Goal: Entertainment & Leisure: Consume media (video, audio)

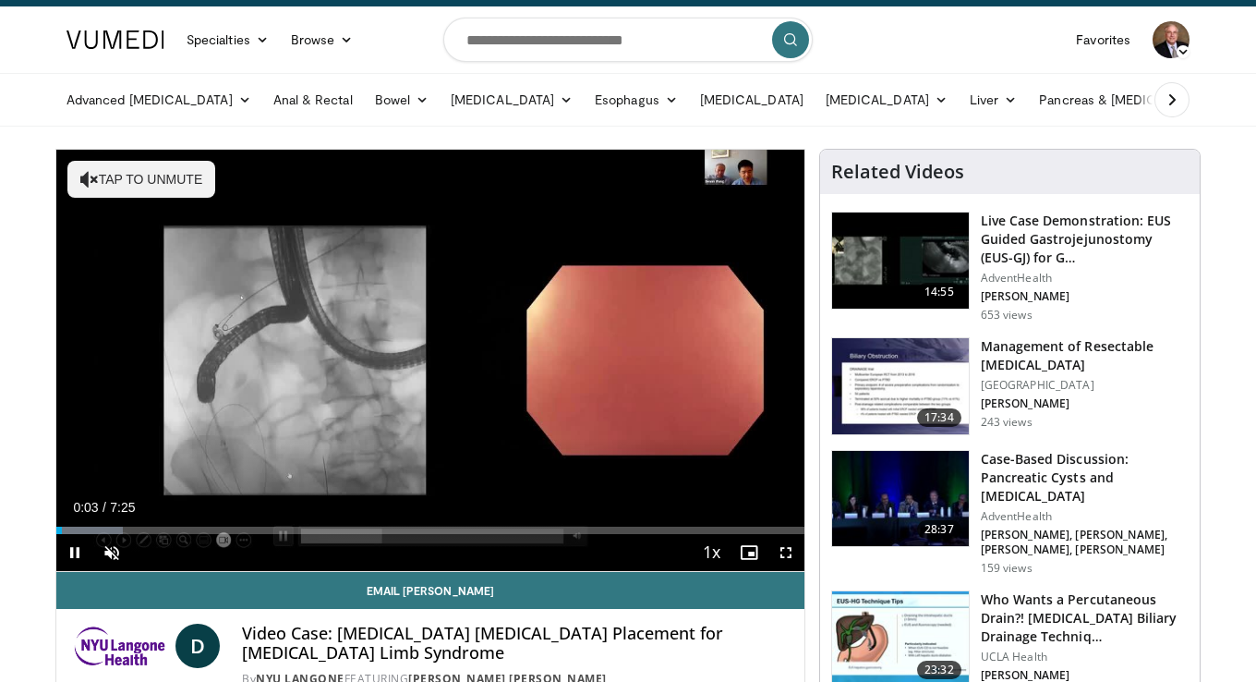
scroll to position [39, 0]
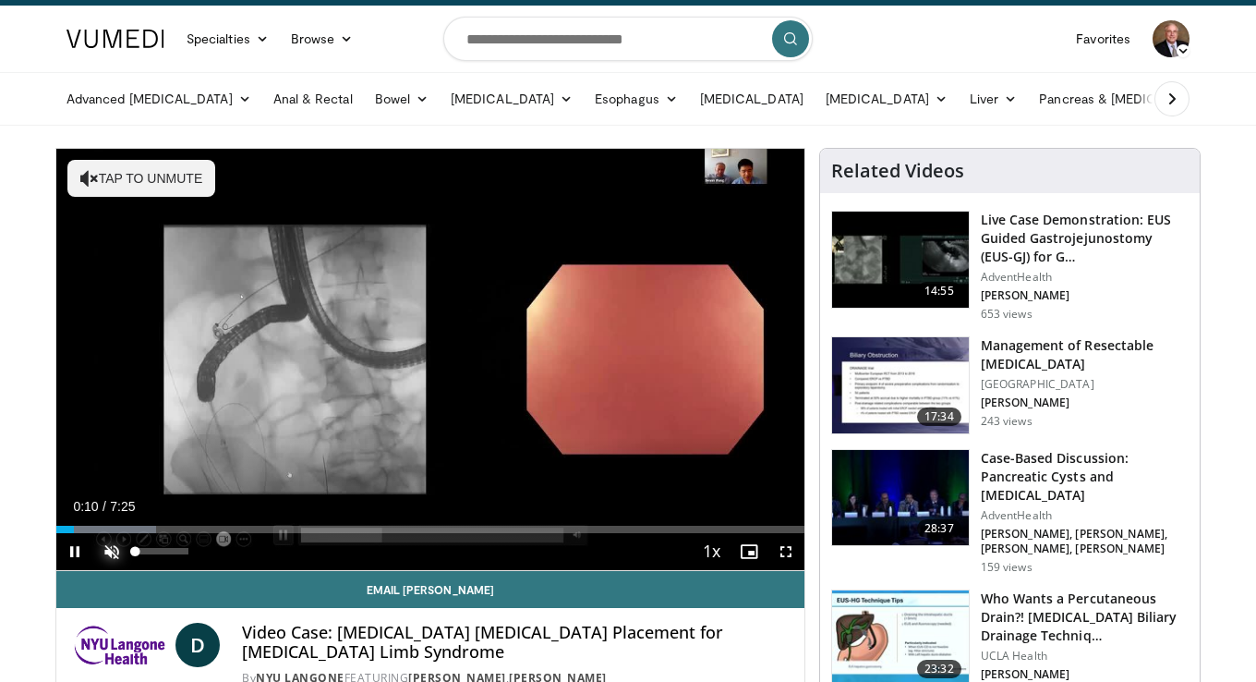
click at [110, 551] on span "Video Player" at bounding box center [111, 551] width 37 height 37
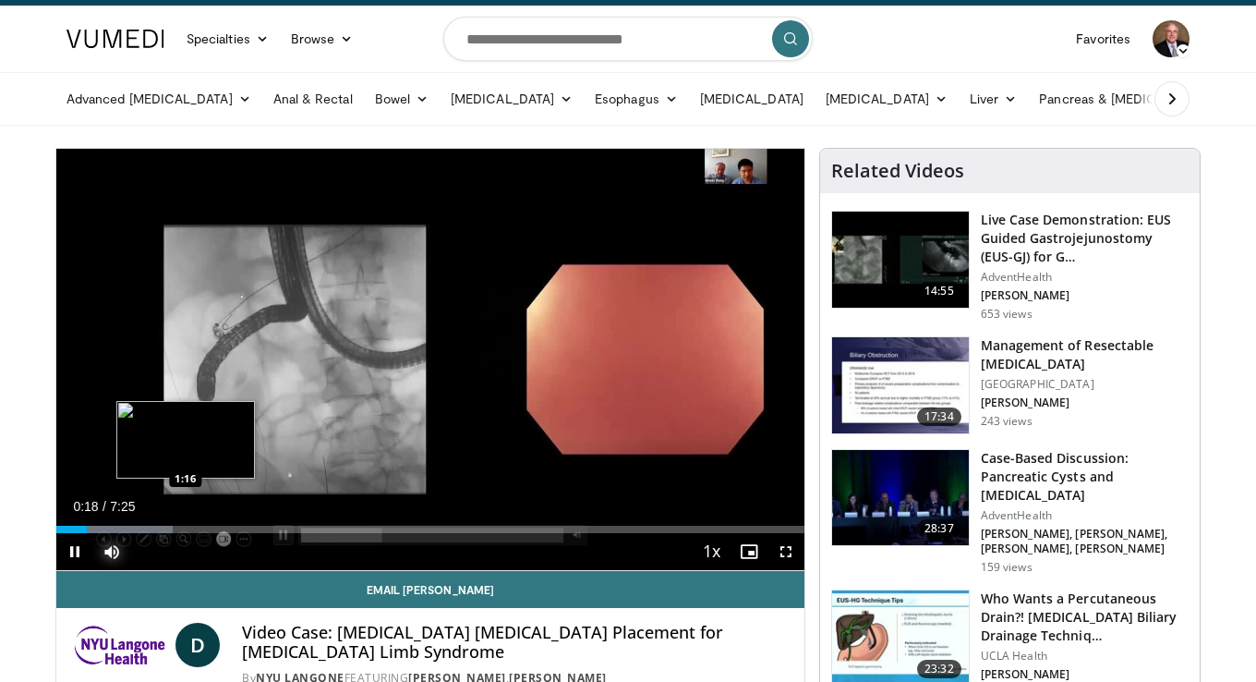
click at [186, 526] on div "Loaded : 15.58% 0:18 1:16" at bounding box center [430, 529] width 748 height 7
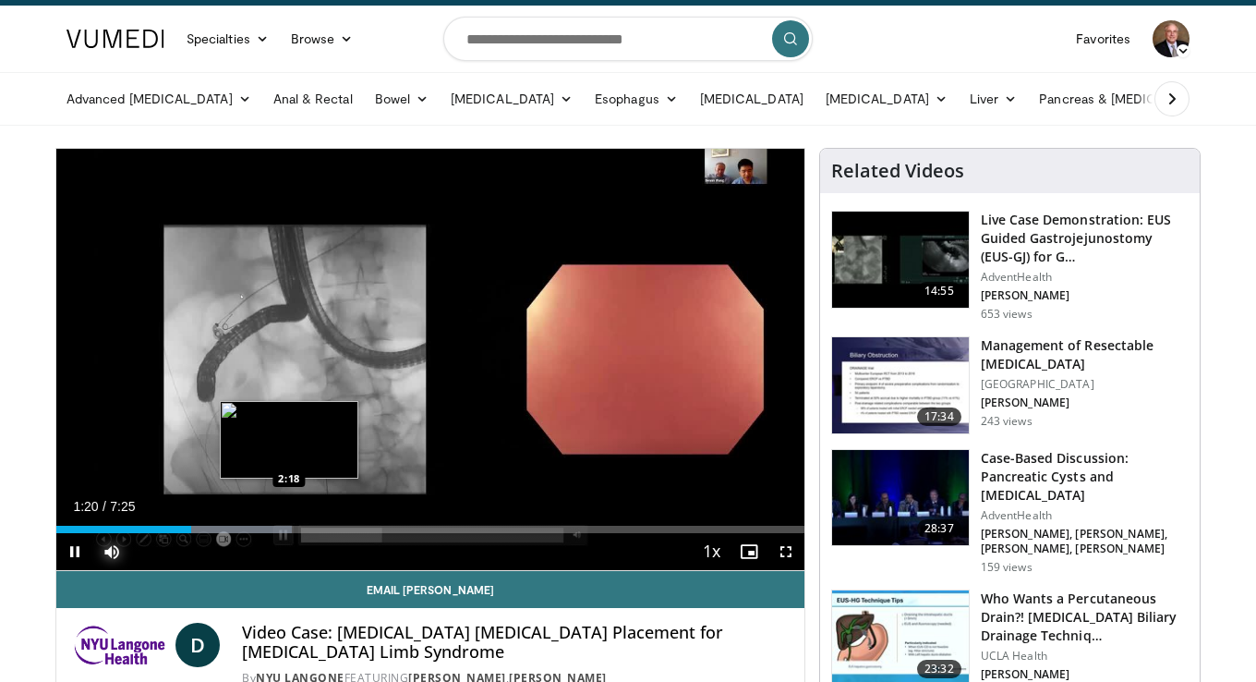
click at [289, 526] on div "Progress Bar" at bounding box center [232, 529] width 117 height 7
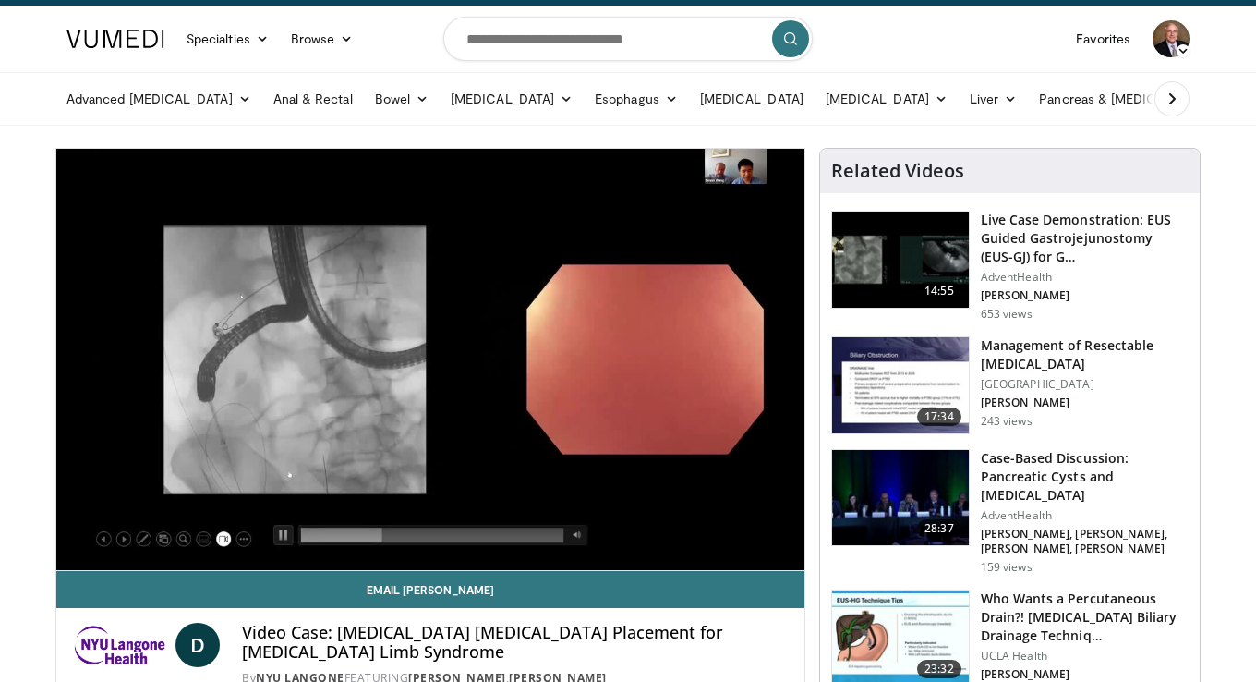
click at [399, 527] on div "10 seconds Tap to unmute" at bounding box center [430, 359] width 748 height 421
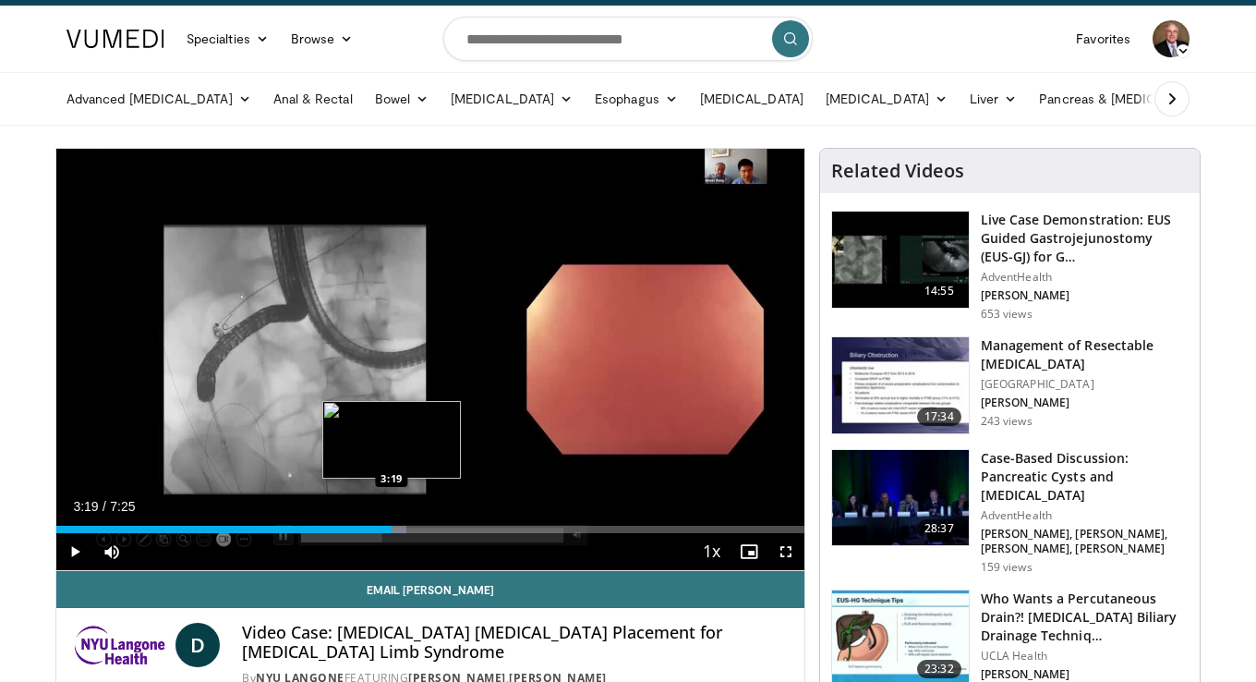
click at [392, 526] on div "Progress Bar" at bounding box center [326, 529] width 162 height 7
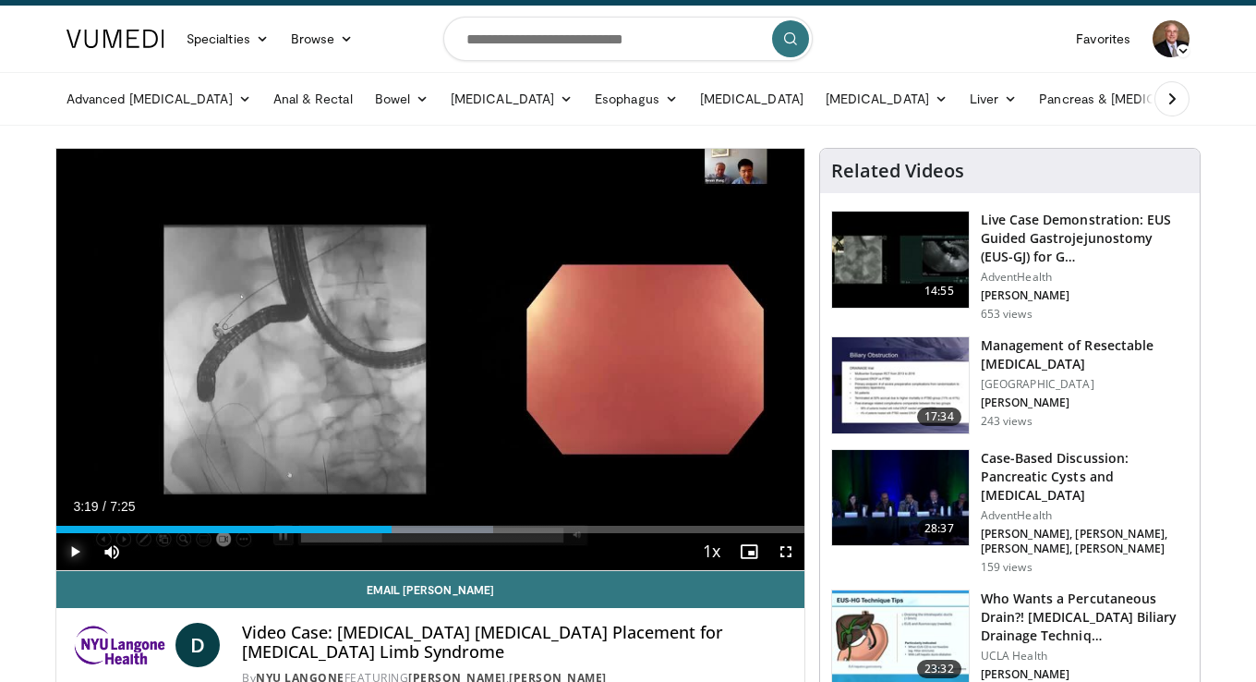
click at [76, 550] on span "Video Player" at bounding box center [74, 551] width 37 height 37
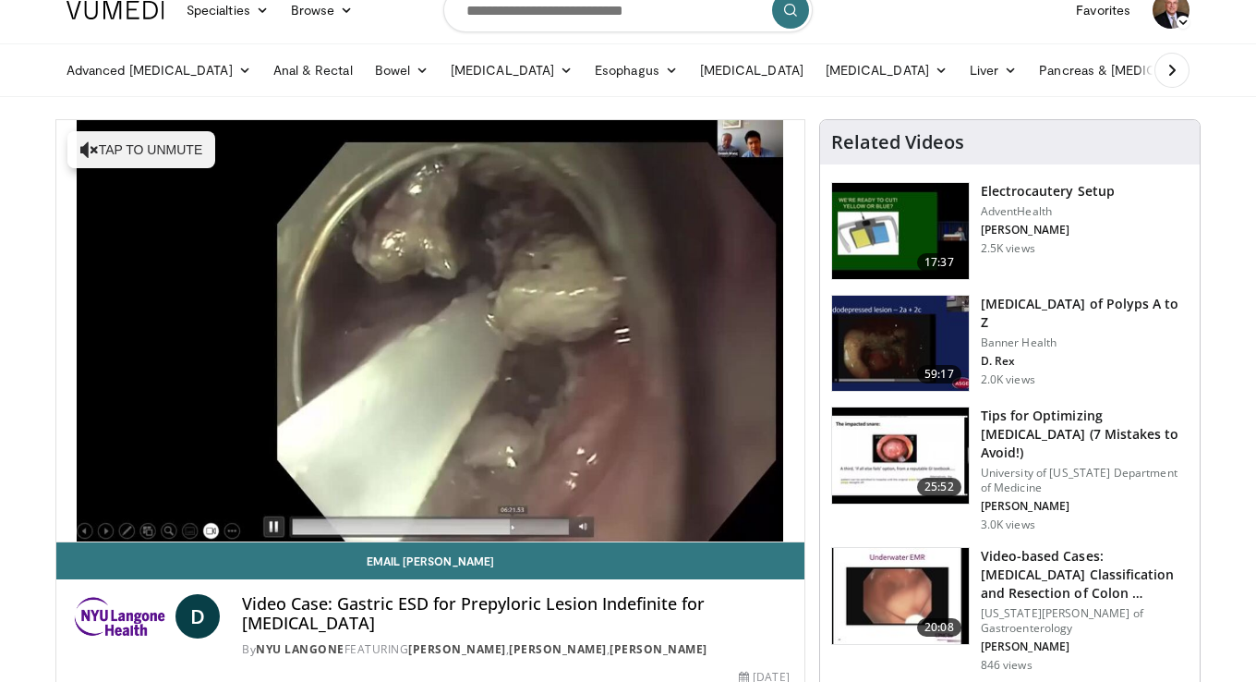
scroll to position [70, 0]
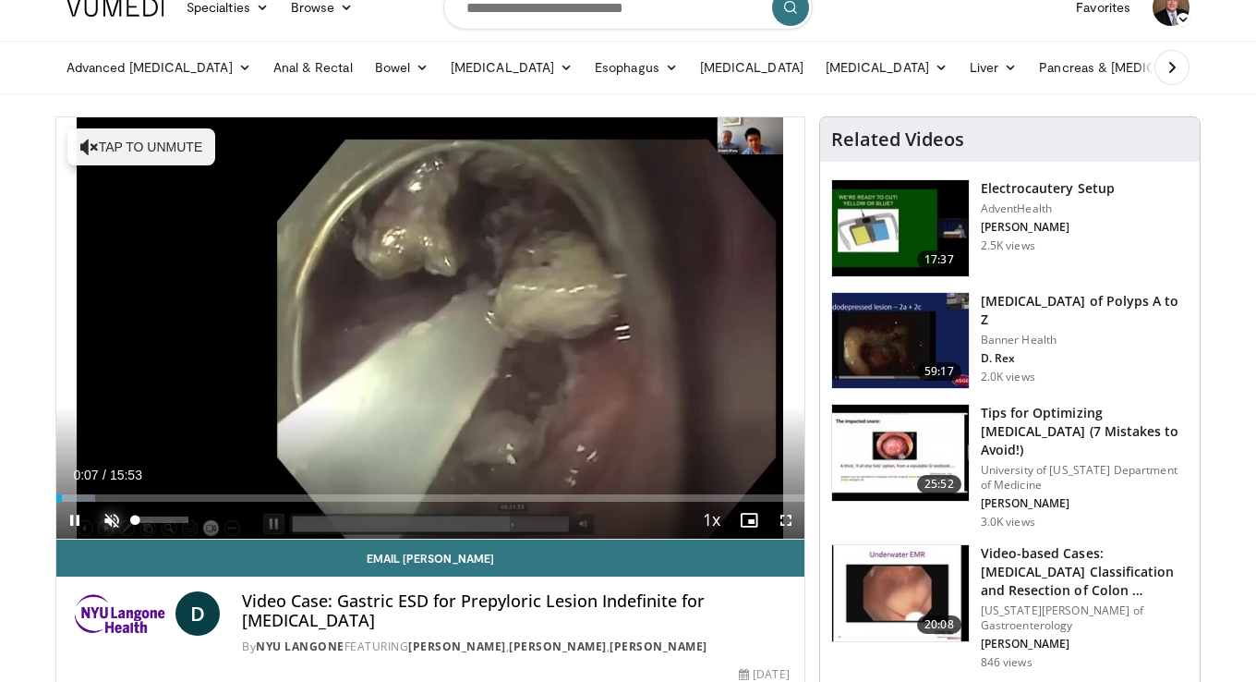
click at [111, 523] on span "Video Player" at bounding box center [111, 520] width 37 height 37
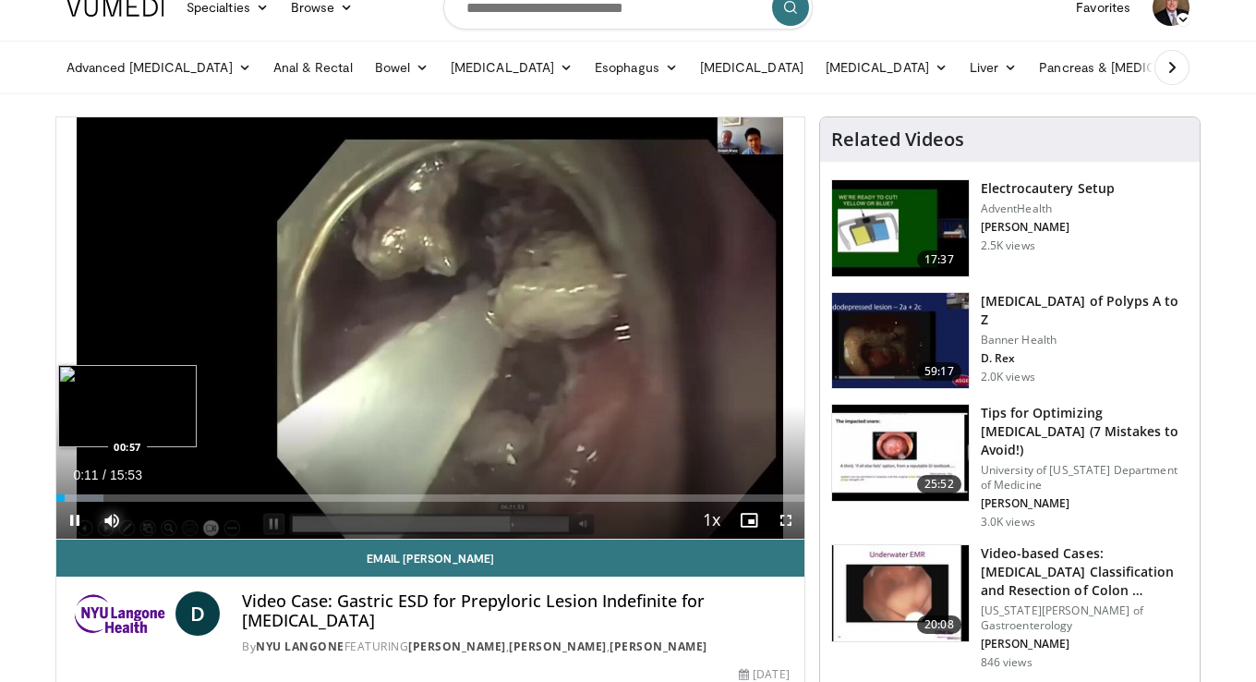
click at [102, 496] on div "Loaded : 6.24% 00:11 00:57" at bounding box center [430, 497] width 748 height 7
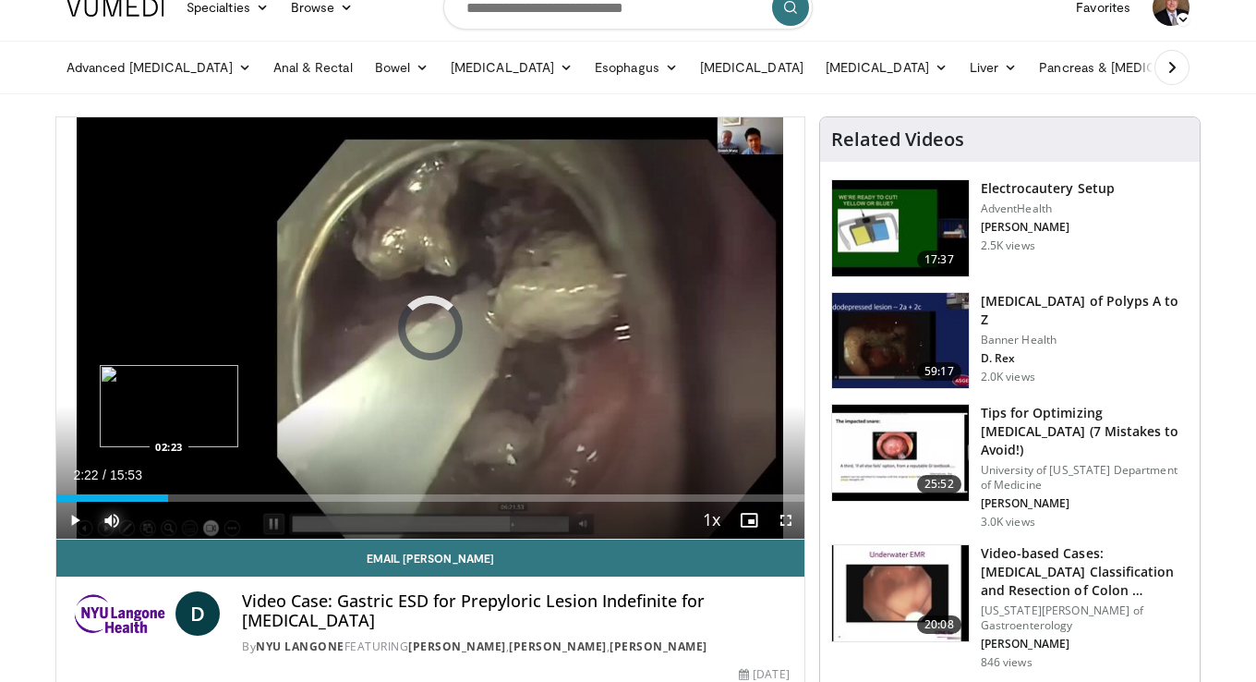
click at [168, 494] on div "Loaded : 0.00% 02:22 02:23" at bounding box center [430, 497] width 748 height 7
click at [216, 498] on div "Loaded : 21.84% 03:24 03:24" at bounding box center [430, 497] width 748 height 7
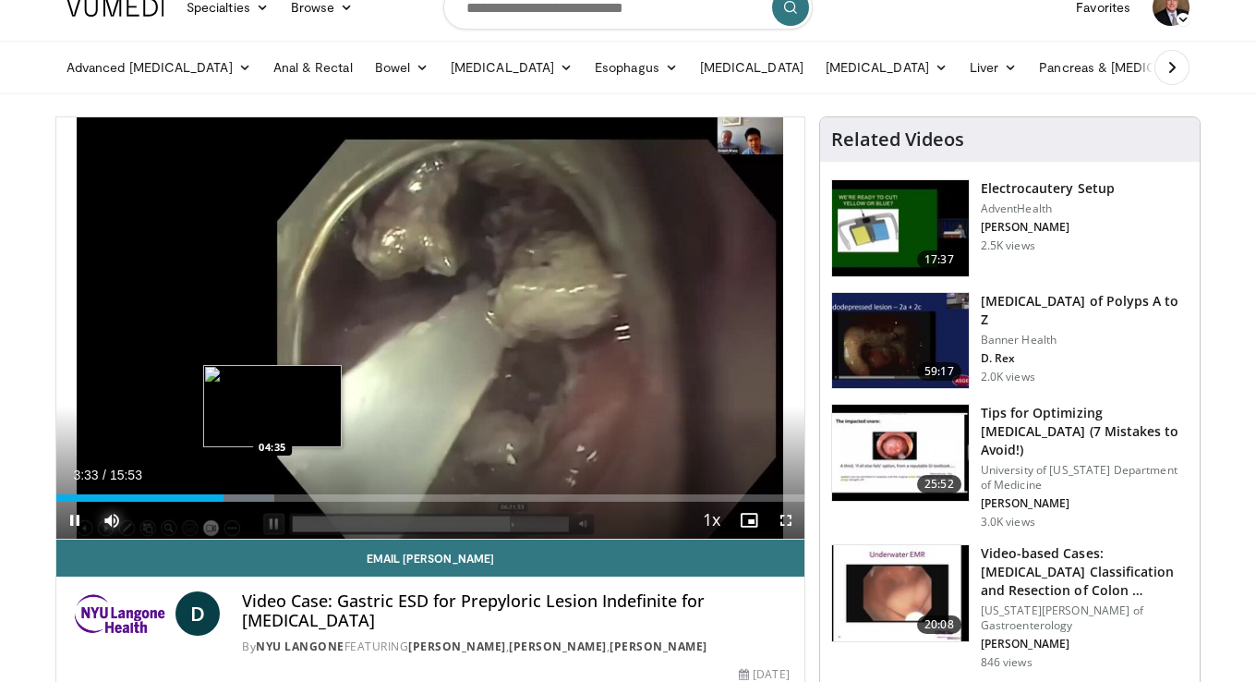
click at [272, 495] on div "Loaded : 29.12% 03:33 04:35" at bounding box center [430, 497] width 748 height 7
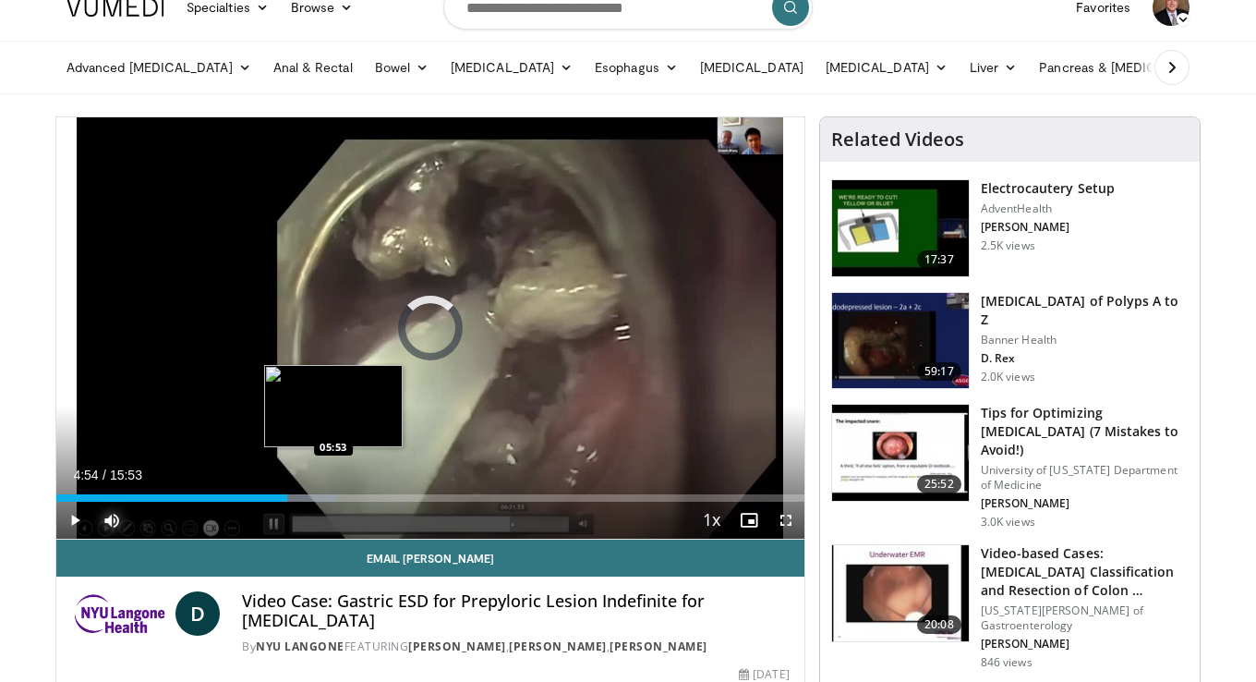
click at [333, 494] on div "Progress Bar" at bounding box center [298, 497] width 75 height 7
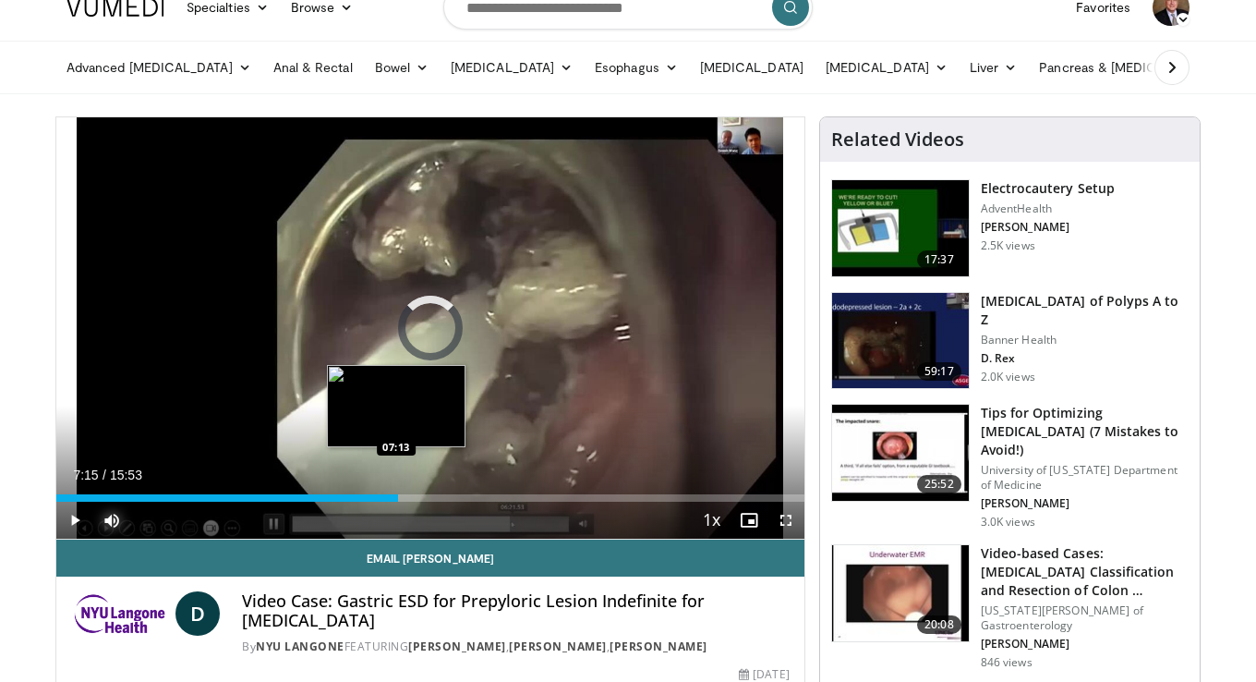
click at [397, 496] on div "Loaded : 43.68% 07:15 07:13" at bounding box center [430, 497] width 748 height 7
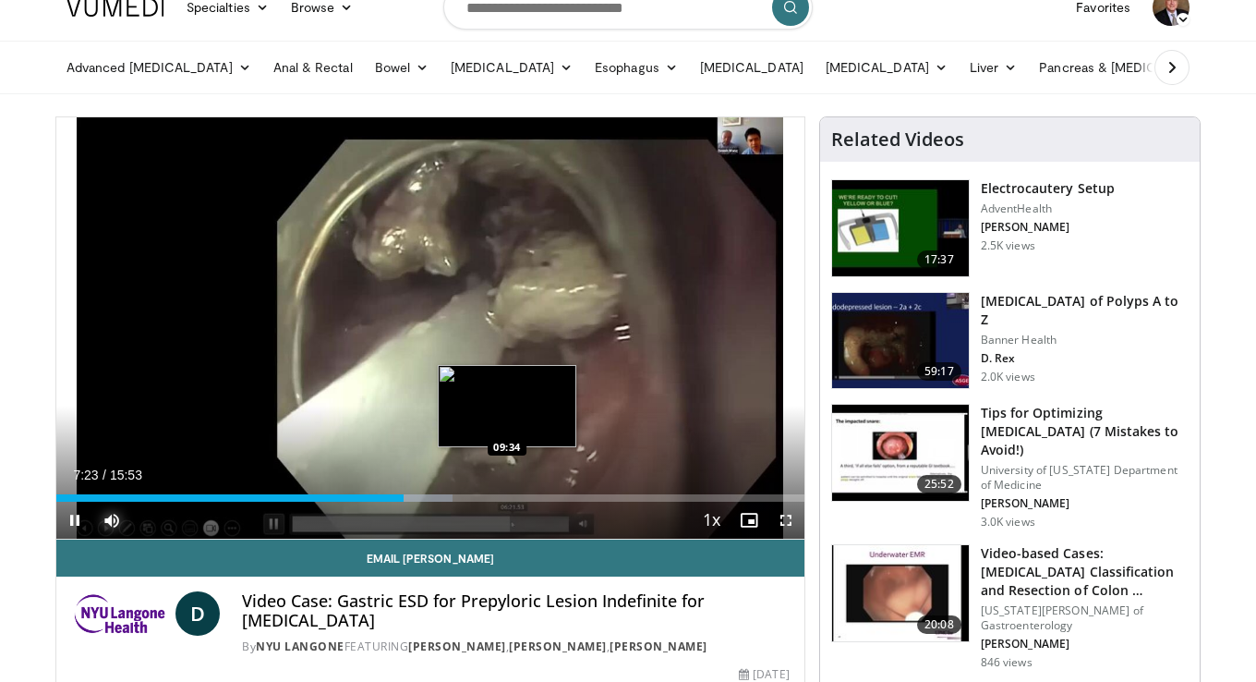
click at [507, 496] on div "Loaded : 53.04% 07:23 09:34" at bounding box center [430, 497] width 748 height 7
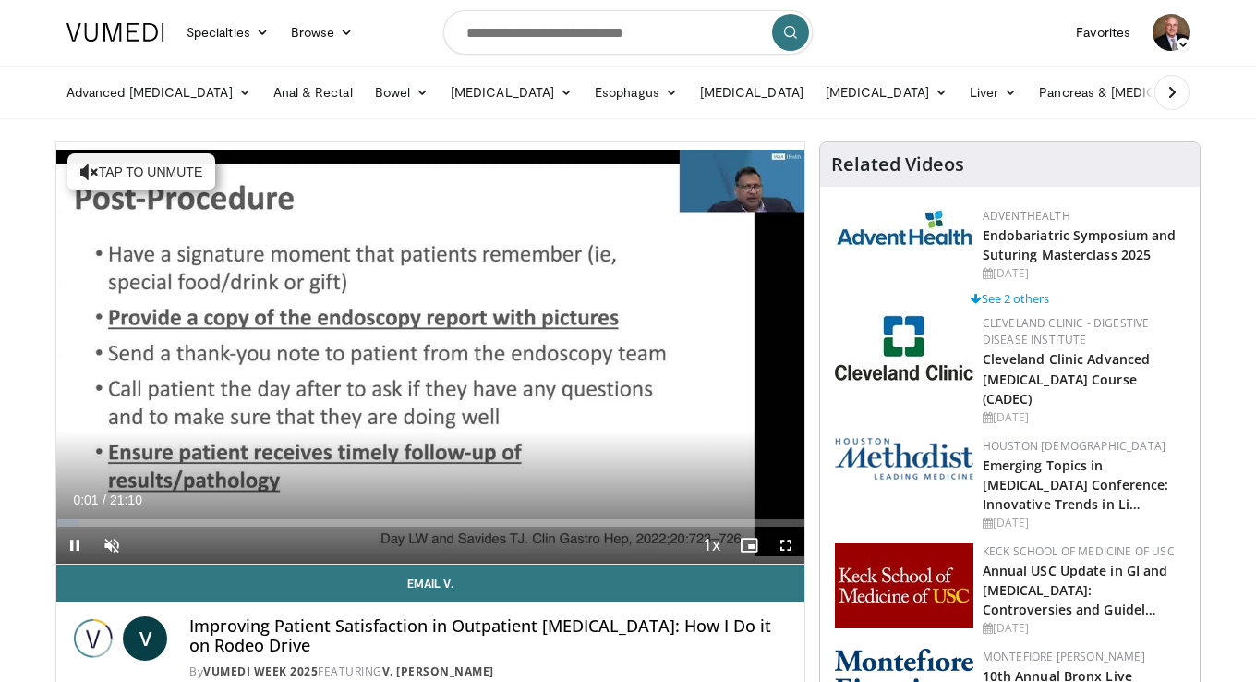
scroll to position [46, 0]
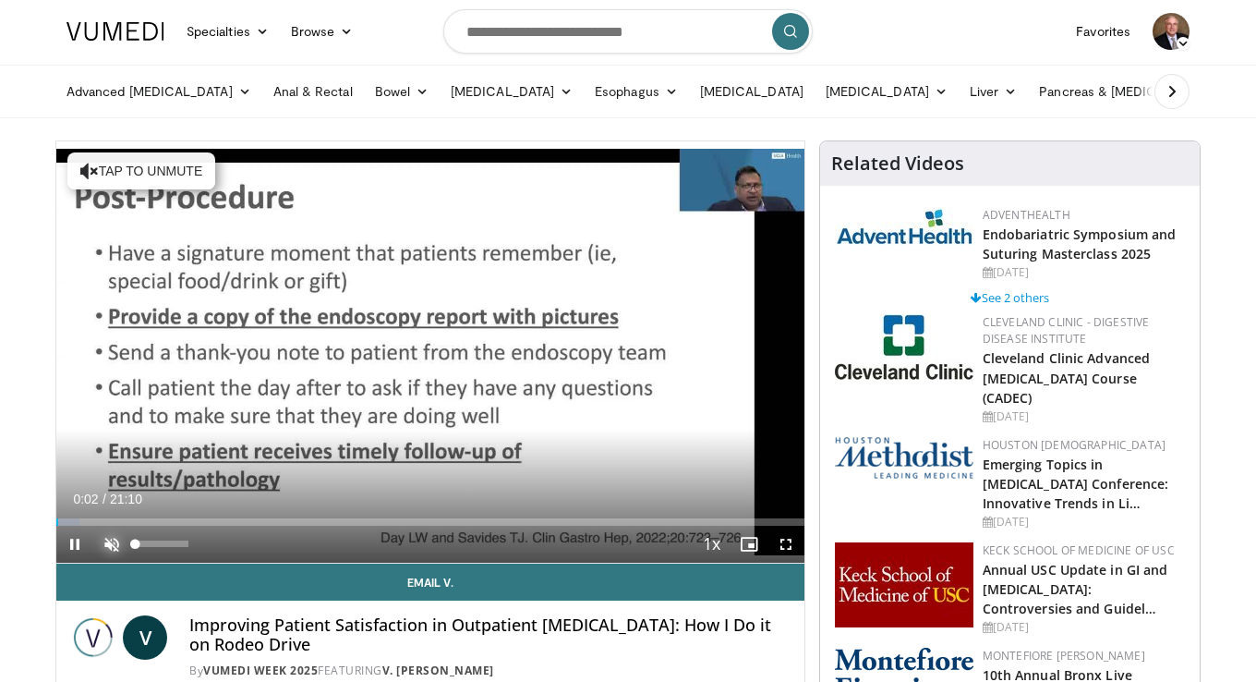
click at [109, 544] on span "Video Player" at bounding box center [111, 544] width 37 height 37
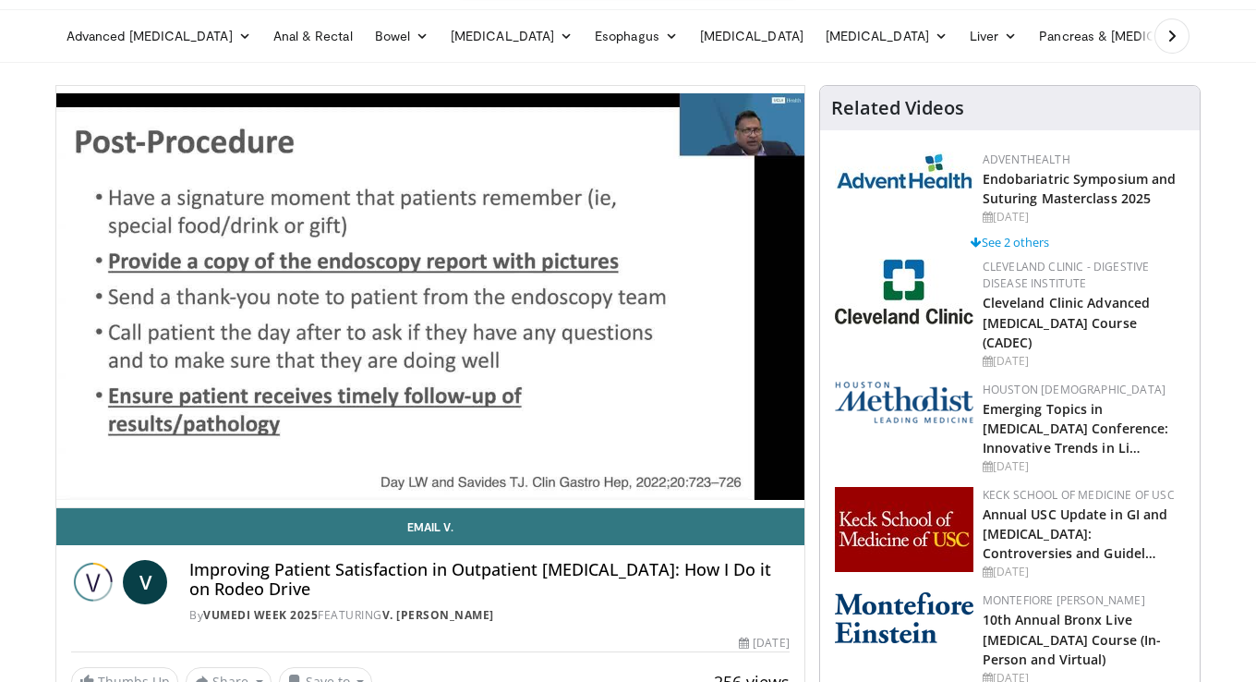
scroll to position [103, 0]
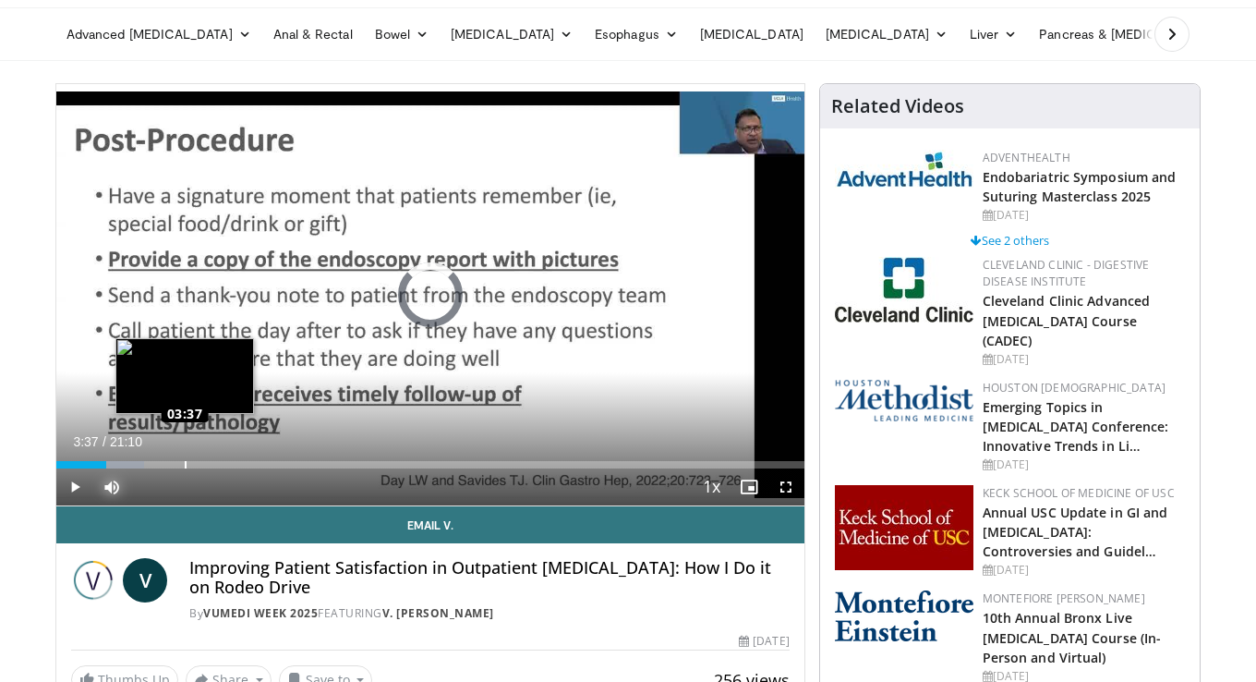
click at [184, 460] on div "Loaded : 11.71% 03:37 03:37" at bounding box center [430, 460] width 748 height 18
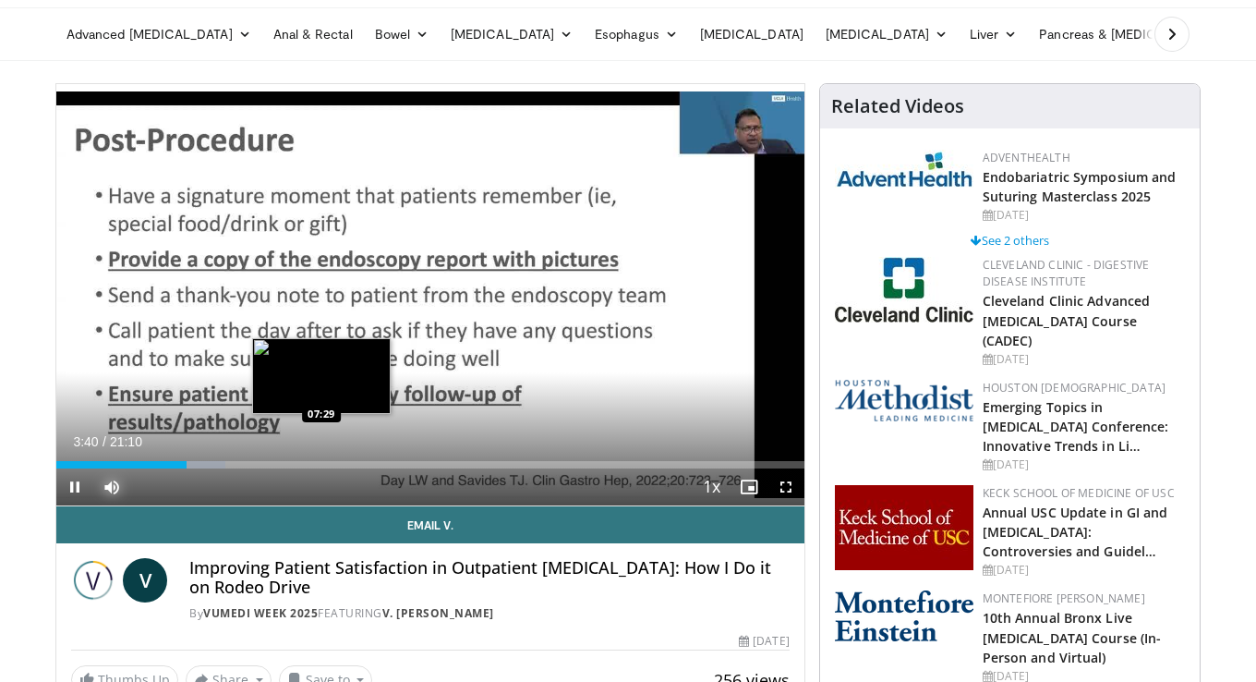
click at [321, 458] on div "Loaded : 22.65% 03:40 07:29" at bounding box center [430, 460] width 748 height 18
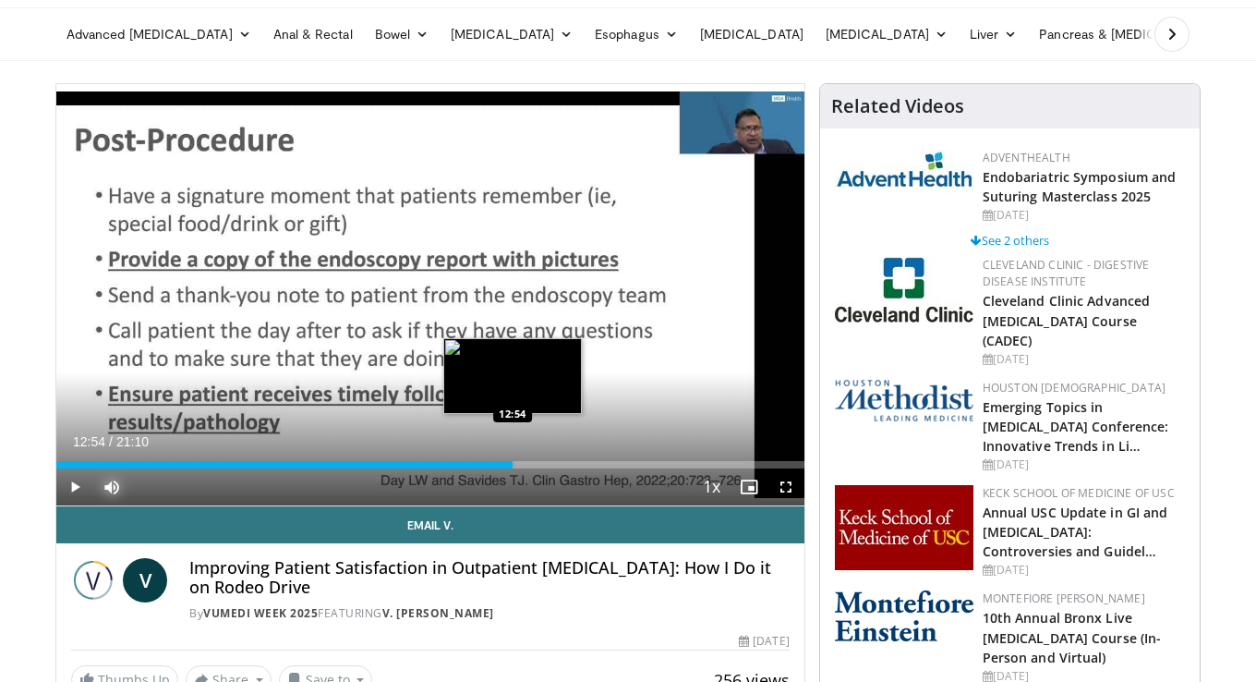
click at [512, 463] on div "Loaded : 61.42% 12:54 12:54" at bounding box center [430, 464] width 748 height 7
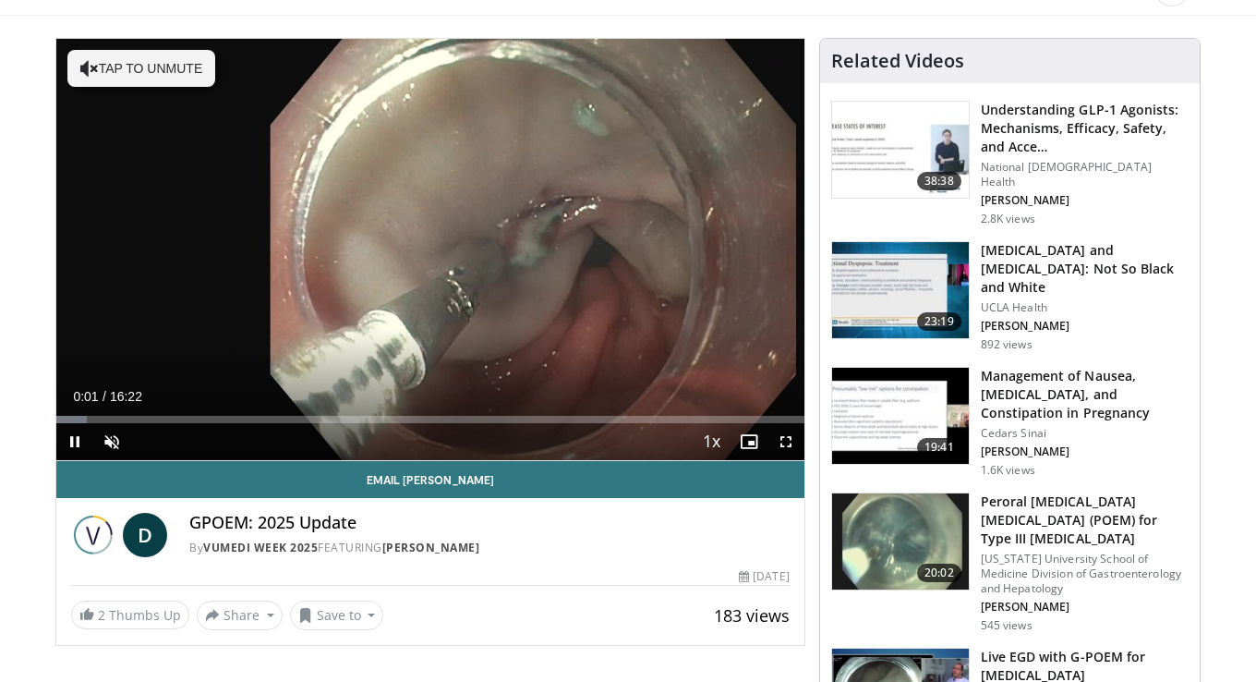
scroll to position [148, 0]
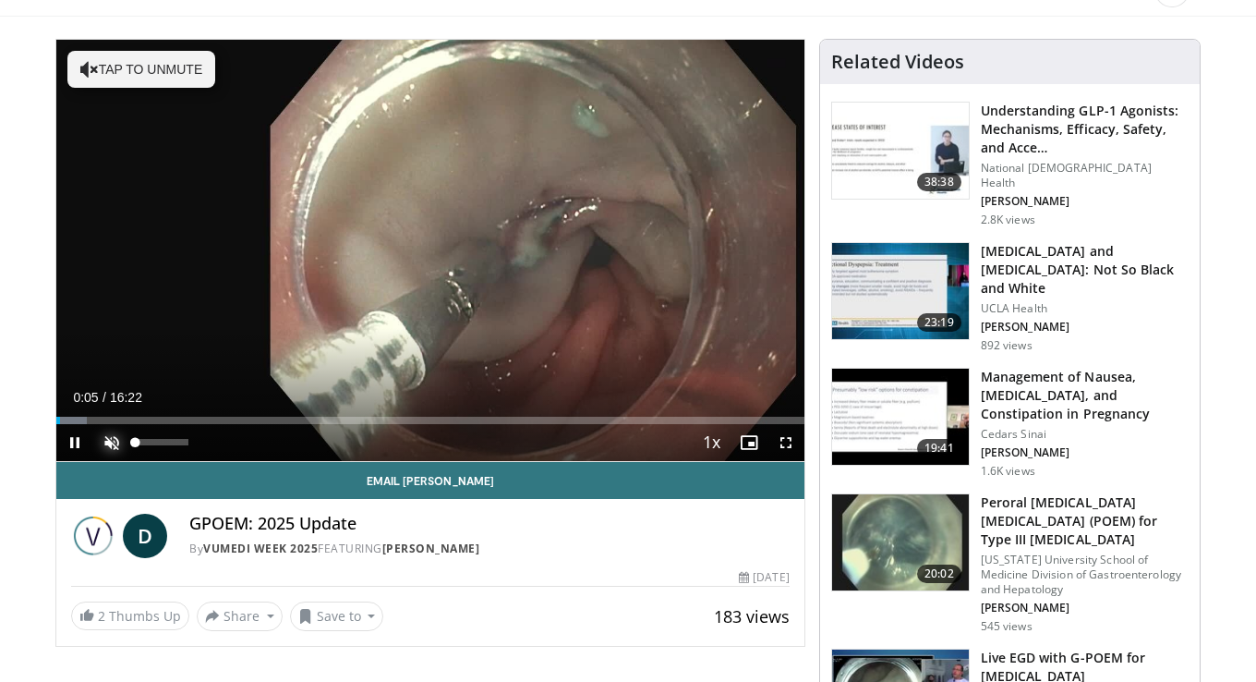
click at [110, 438] on span "Video Player" at bounding box center [111, 442] width 37 height 37
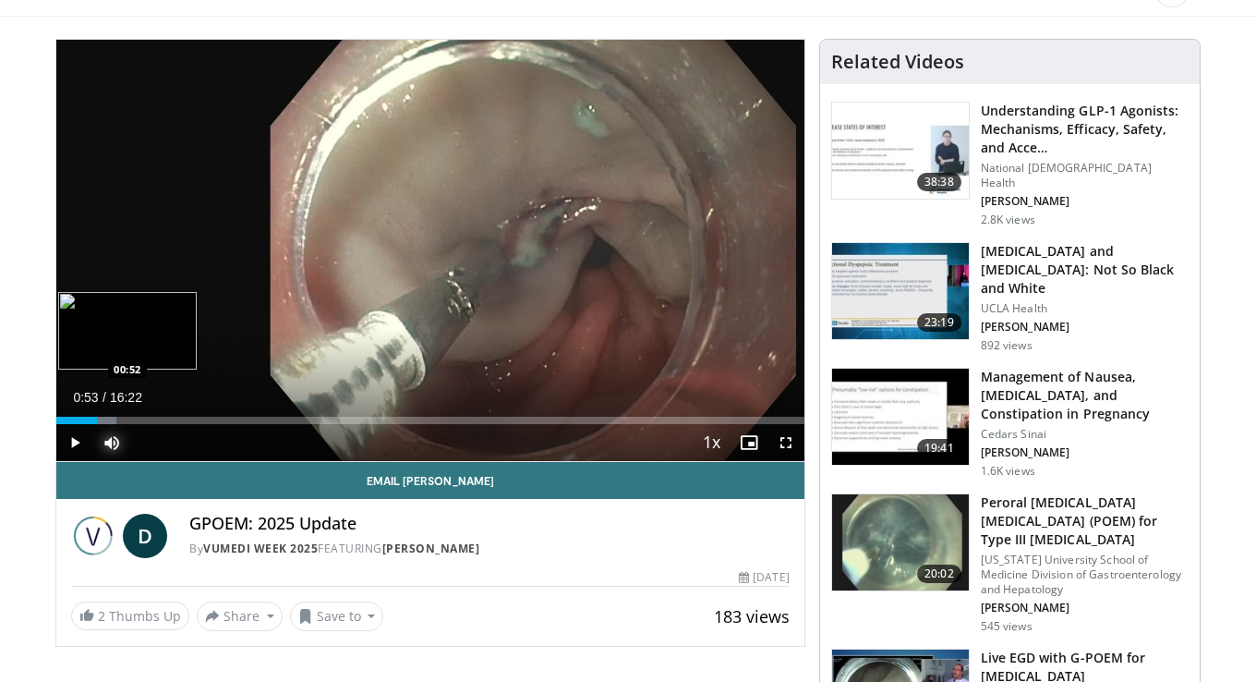
click at [96, 418] on div "Loaded : 8.07% 00:53 00:52" at bounding box center [430, 420] width 748 height 7
click at [148, 420] on div "Progress Bar" at bounding box center [117, 420] width 74 height 7
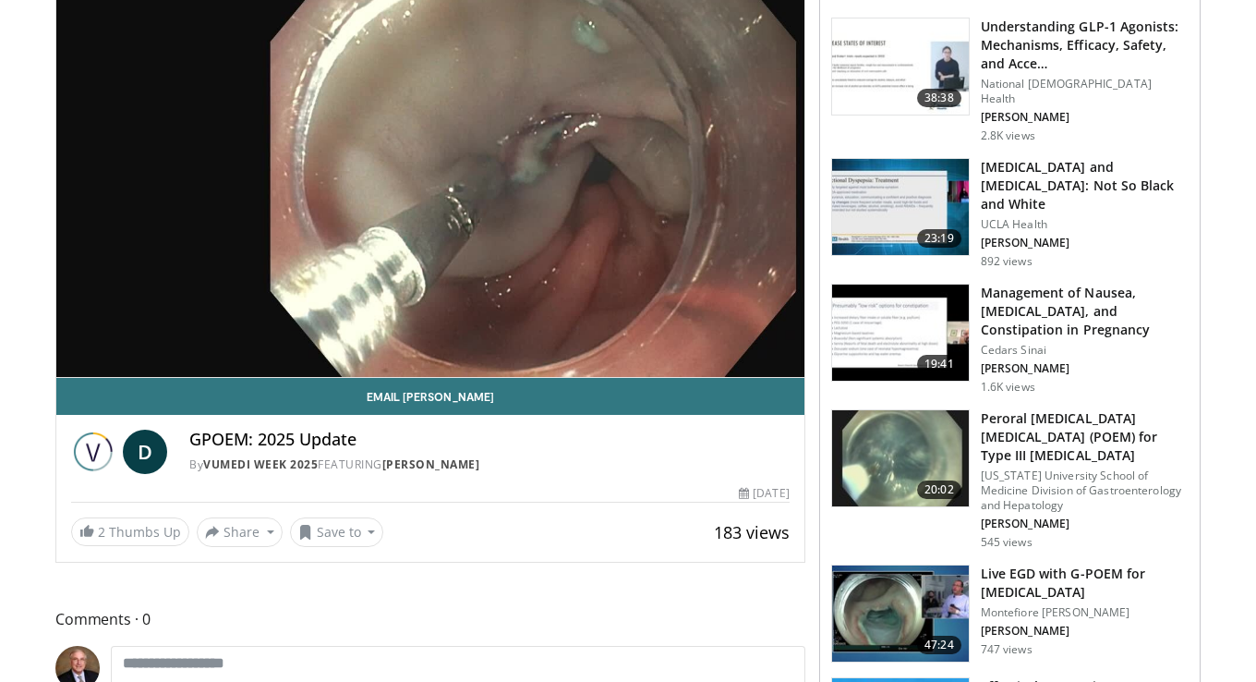
scroll to position [233, 0]
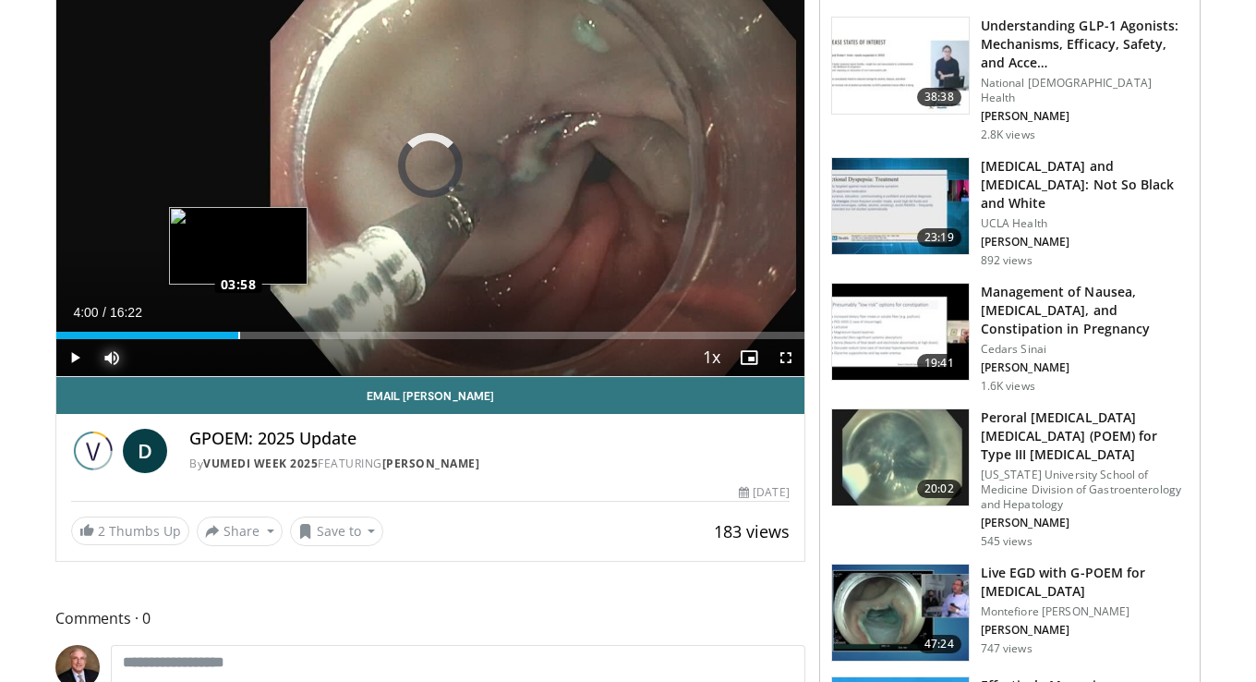
click at [238, 332] on div "Loaded : 0.00% 04:00 03:58" at bounding box center [430, 335] width 748 height 7
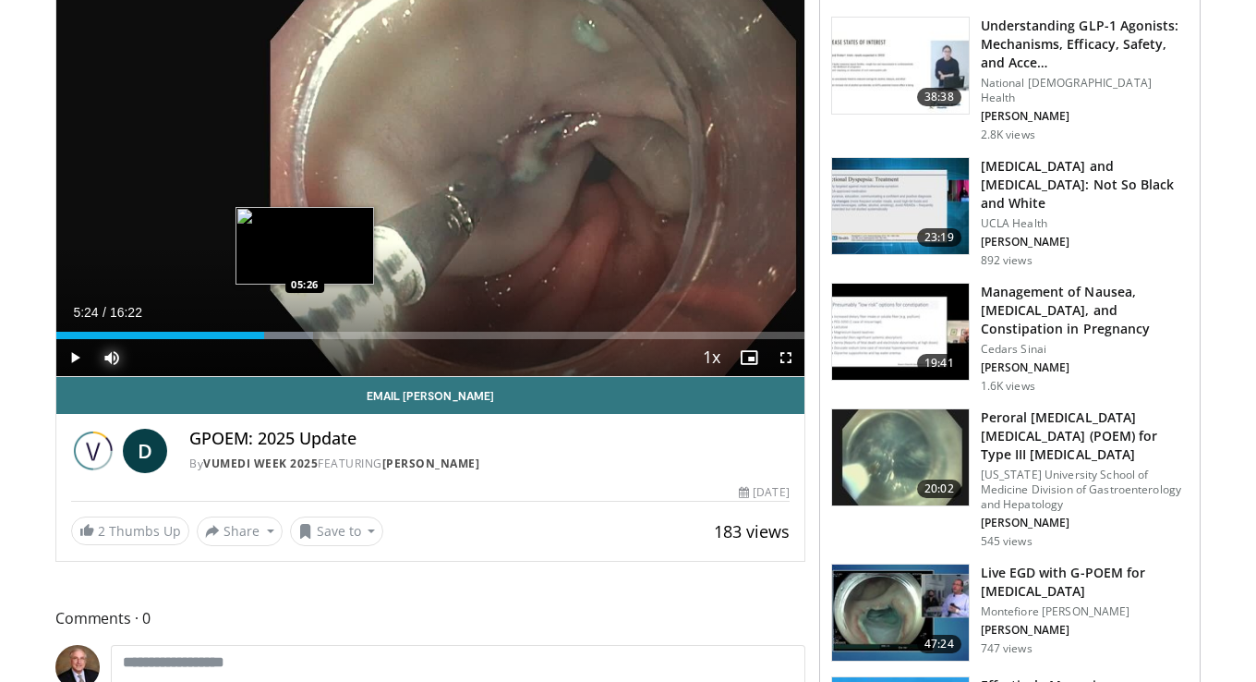
click at [303, 335] on div "Progress Bar" at bounding box center [276, 335] width 72 height 7
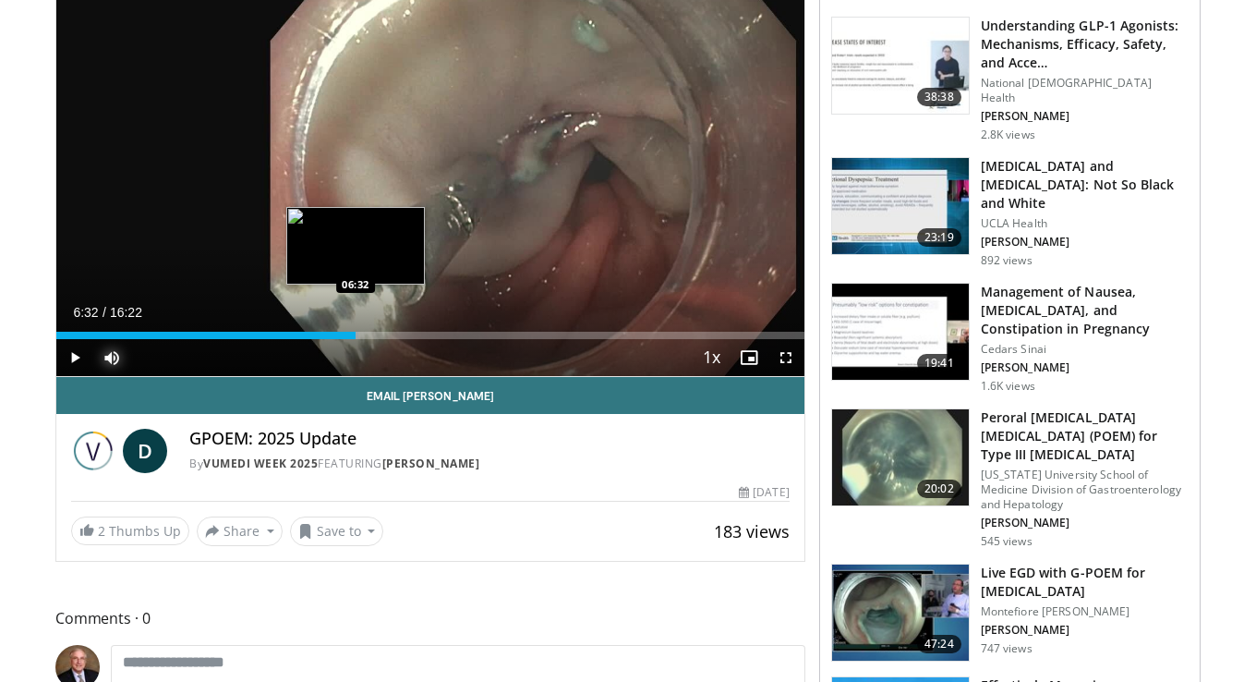
click at [355, 332] on div "Loaded : 40.39% 05:33 06:32" at bounding box center [430, 335] width 748 height 7
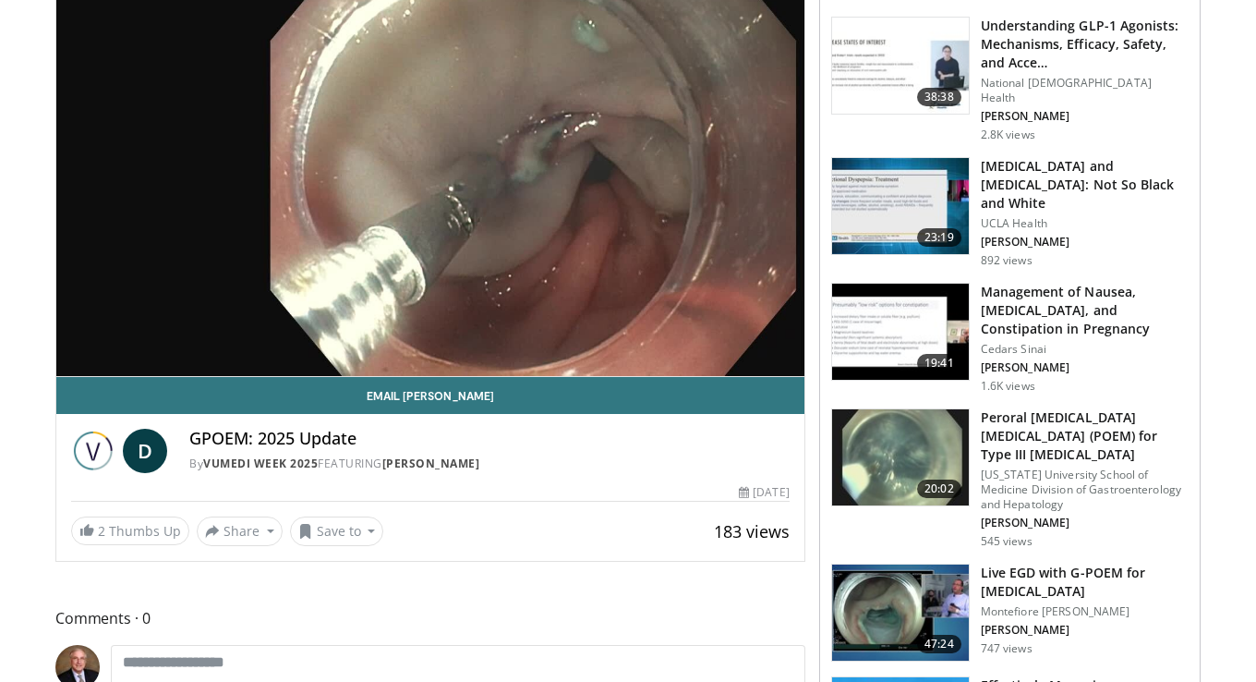
click at [405, 332] on div "10 seconds Tap to unmute" at bounding box center [430, 165] width 748 height 421
